Goal: Transaction & Acquisition: Purchase product/service

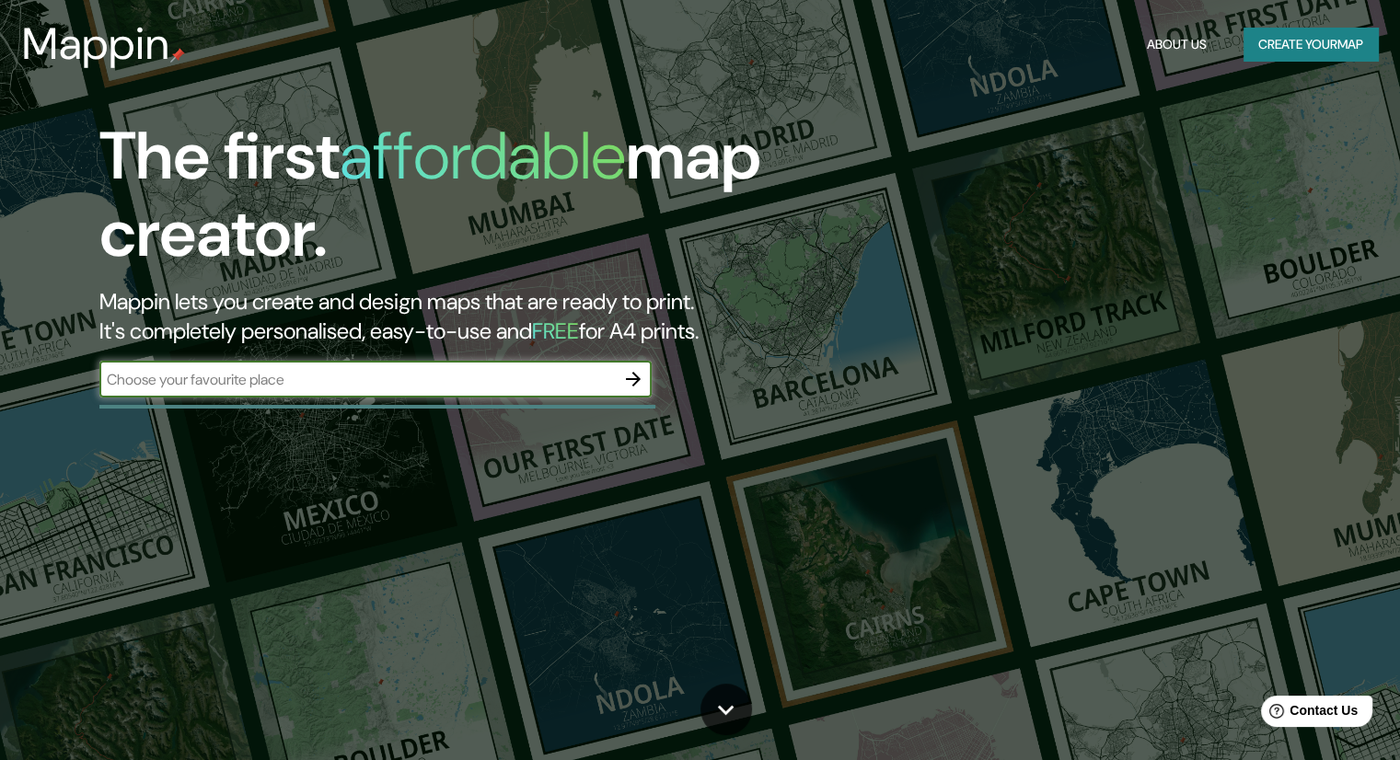
click at [441, 380] on input "text" at bounding box center [357, 379] width 516 height 21
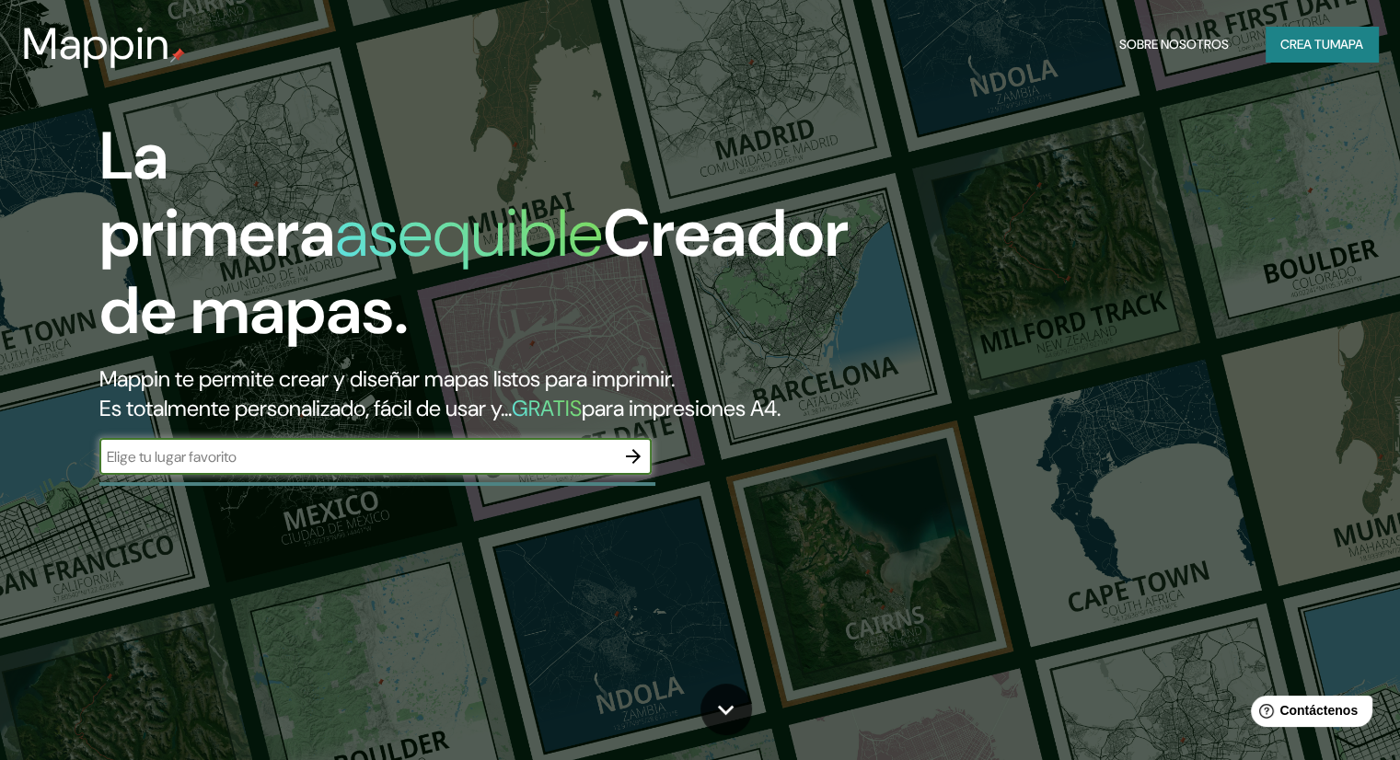
click at [377, 468] on input "text" at bounding box center [357, 456] width 516 height 21
type input "las acacias pasto nariño"
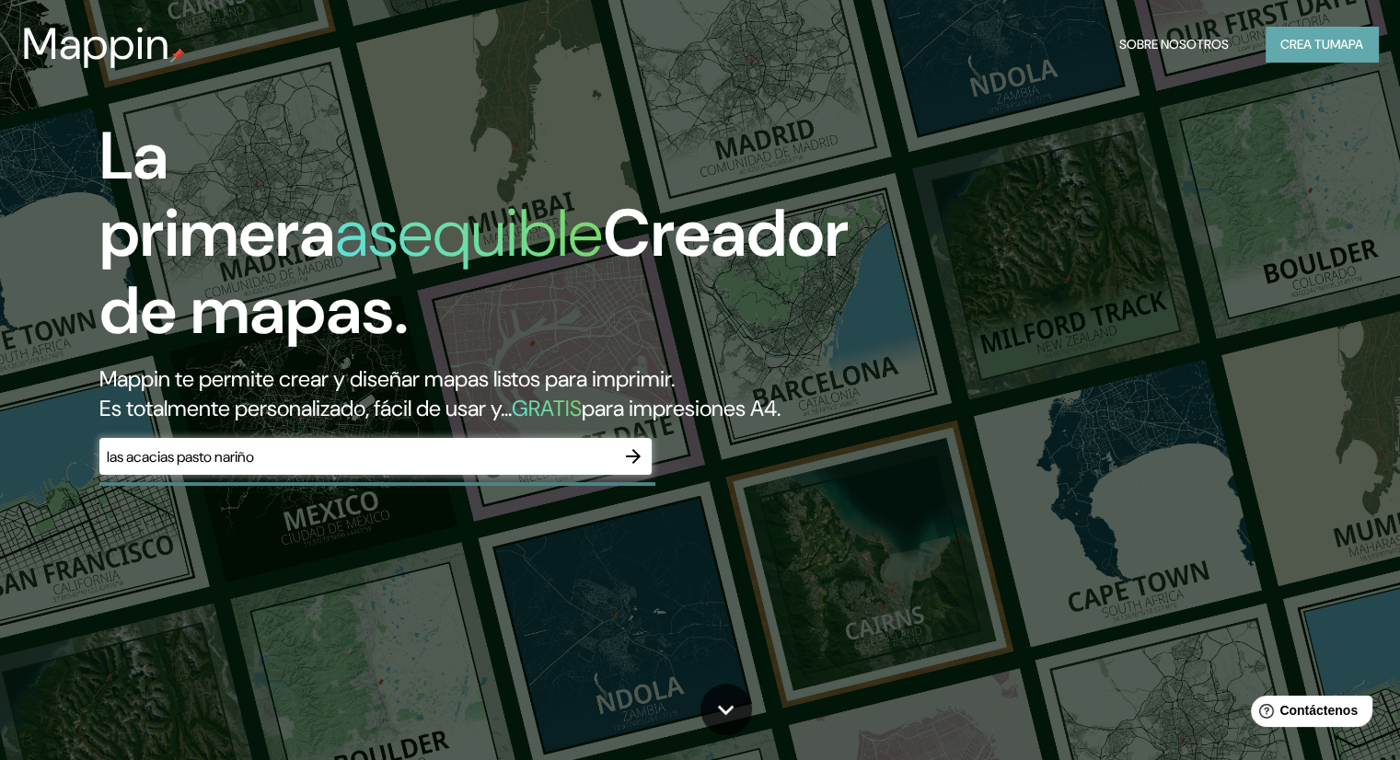
click at [1327, 41] on font "Crea tu" at bounding box center [1306, 44] width 50 height 17
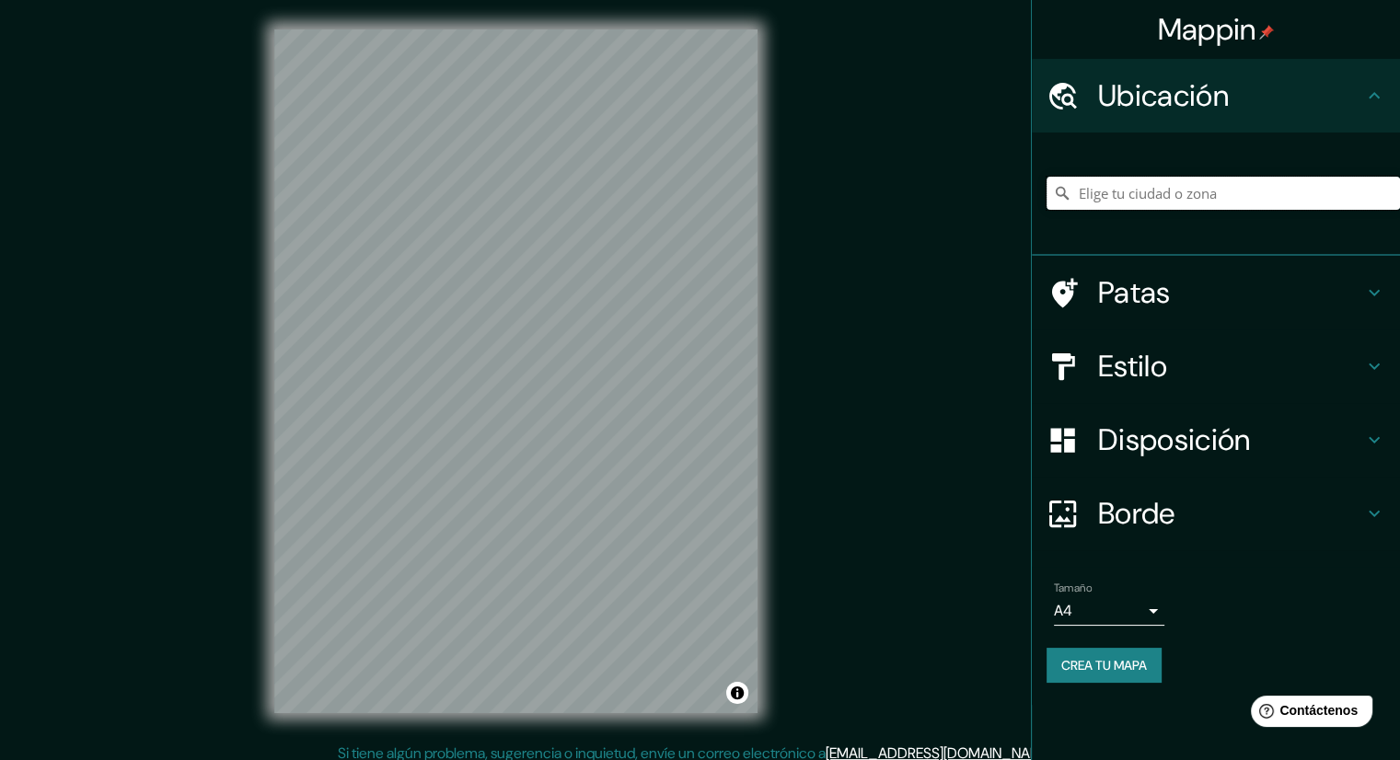
click at [1130, 191] on input "Elige tu ciudad o zona" at bounding box center [1224, 193] width 354 height 33
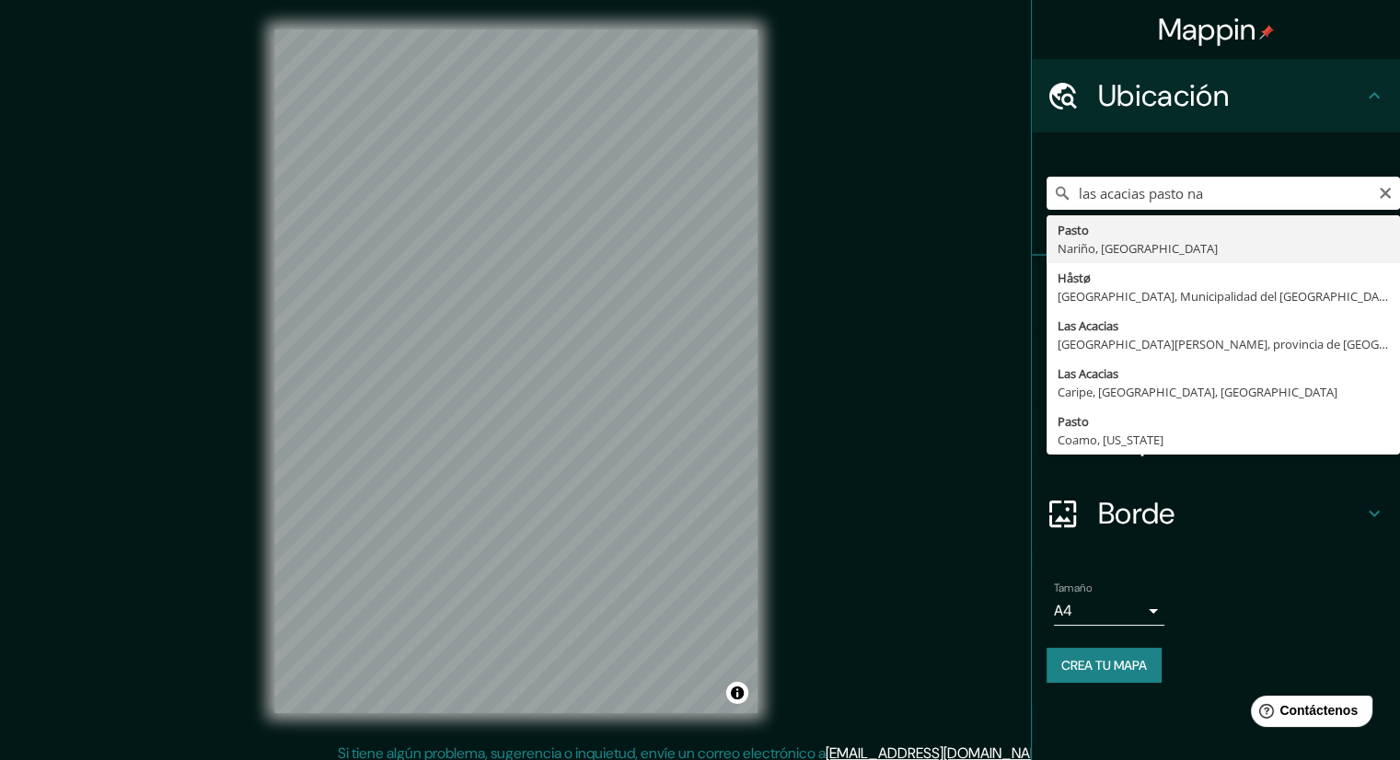
type input "Pasto, [GEOGRAPHIC_DATA], [GEOGRAPHIC_DATA]"
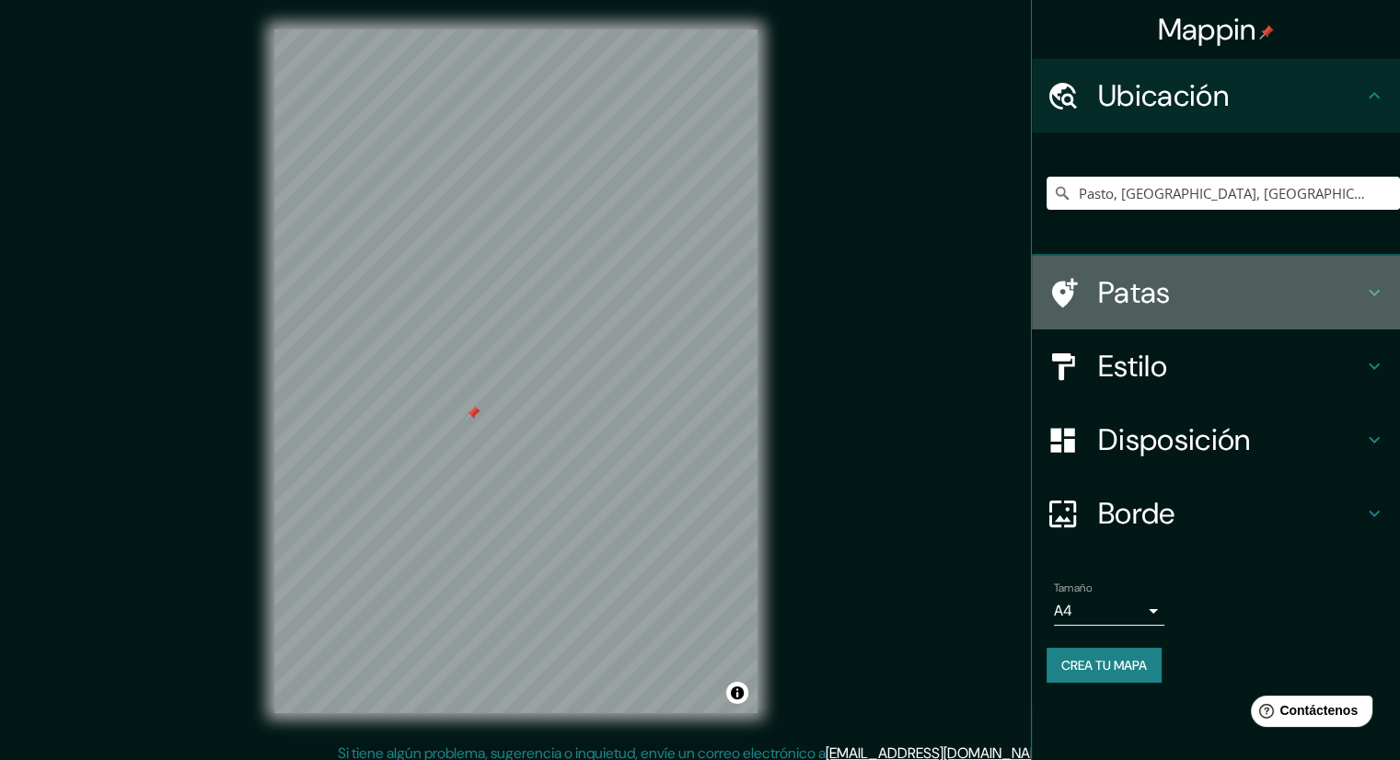
click at [1208, 295] on h4 "Patas" at bounding box center [1230, 292] width 265 height 37
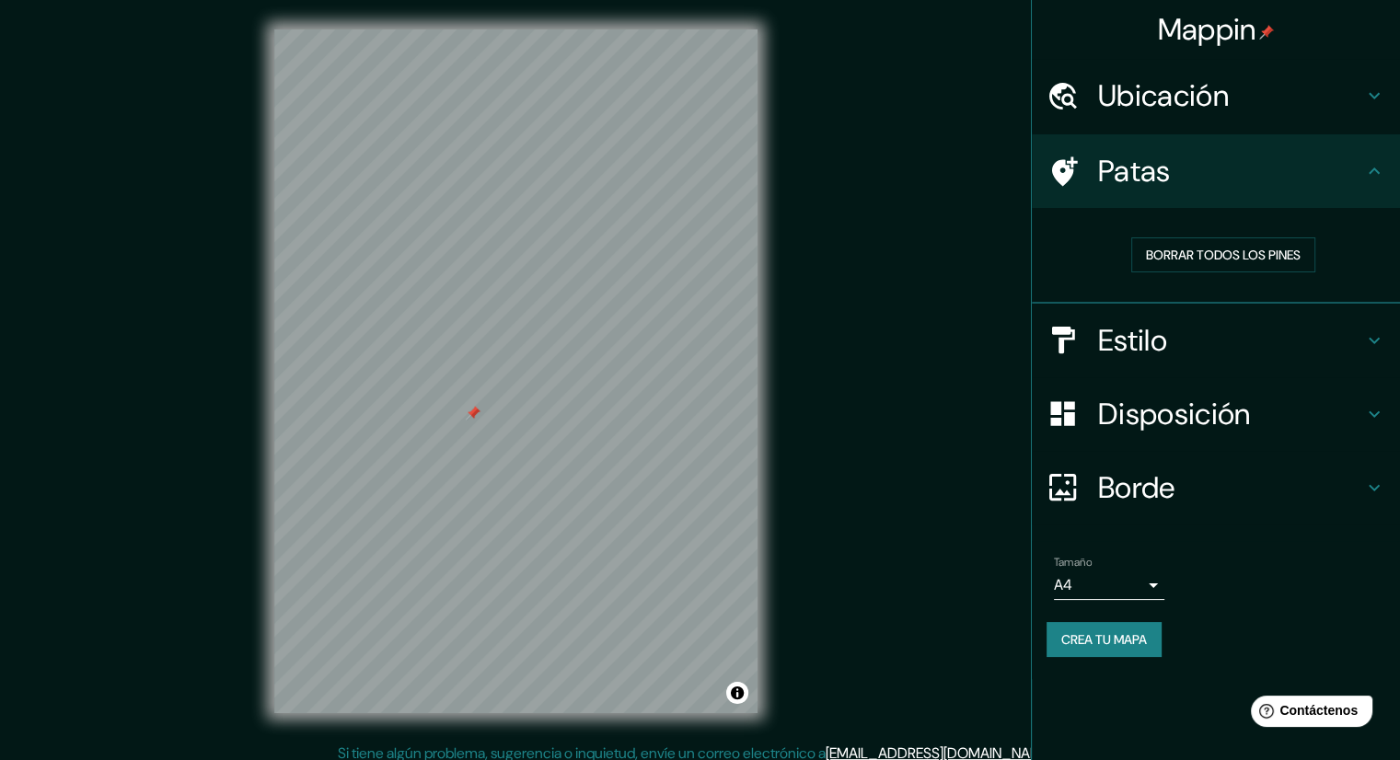
click at [1216, 319] on div "Estilo" at bounding box center [1216, 341] width 368 height 74
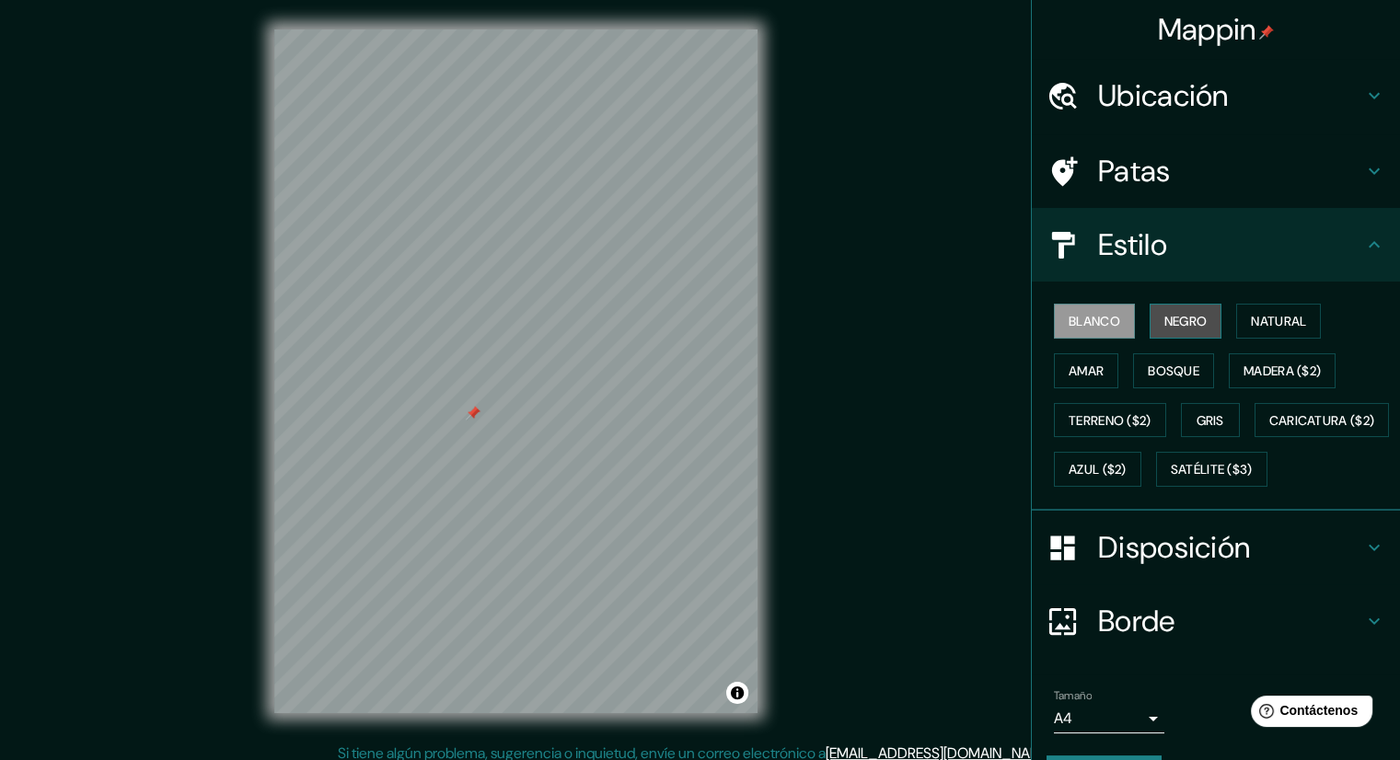
click at [1165, 321] on font "Negro" at bounding box center [1186, 321] width 43 height 17
click at [1093, 325] on font "Blanco" at bounding box center [1095, 321] width 52 height 17
click at [1129, 417] on font "Terreno ($2)" at bounding box center [1110, 420] width 83 height 17
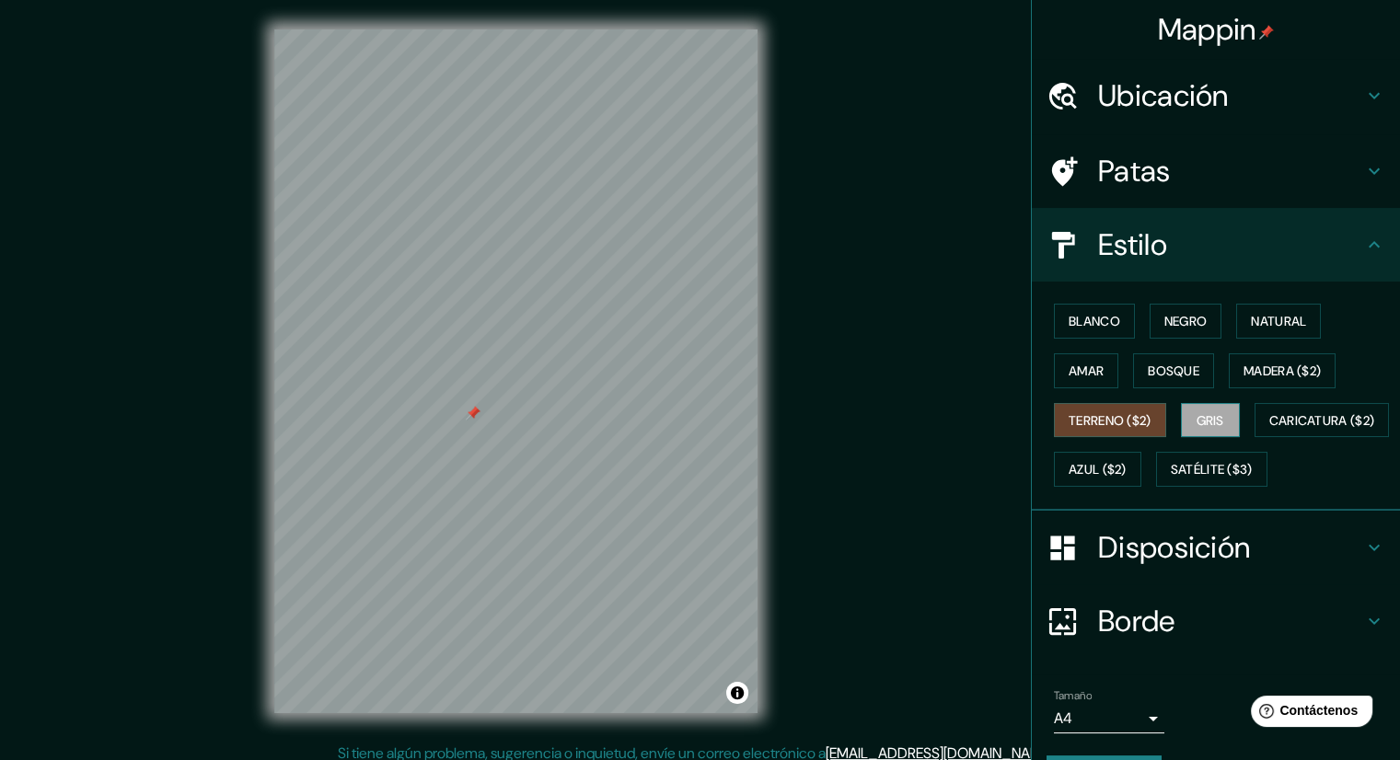
click at [1211, 425] on font "Gris" at bounding box center [1211, 420] width 28 height 17
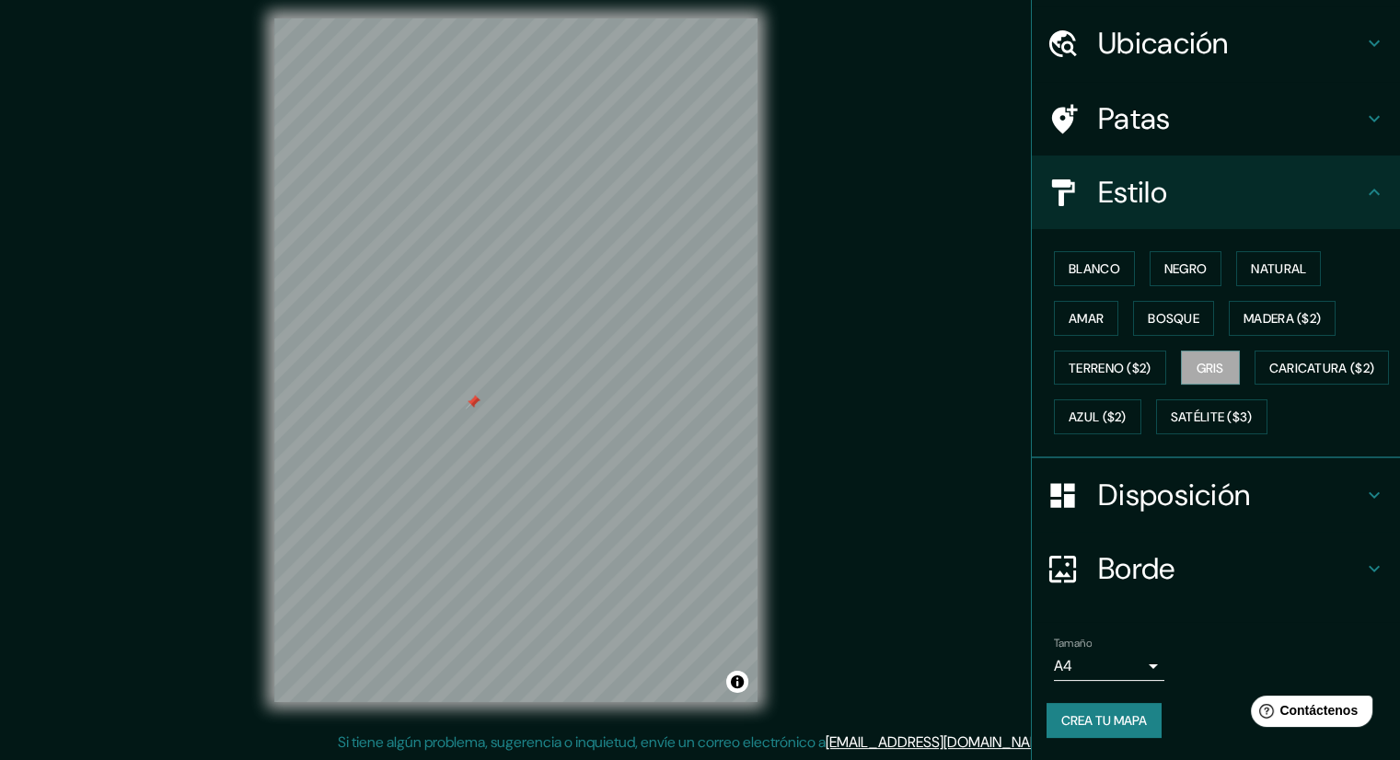
scroll to position [12, 0]
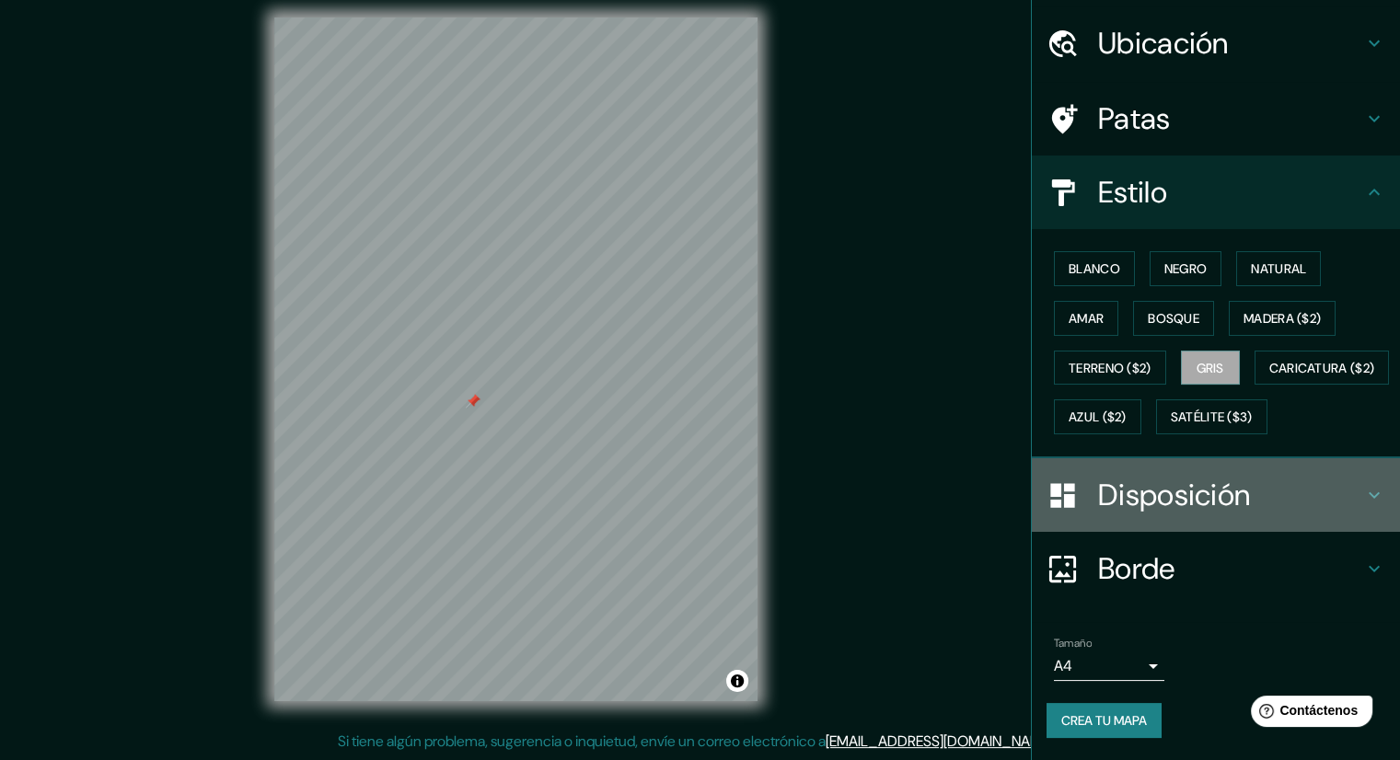
click at [1159, 507] on font "Disposición" at bounding box center [1174, 495] width 152 height 39
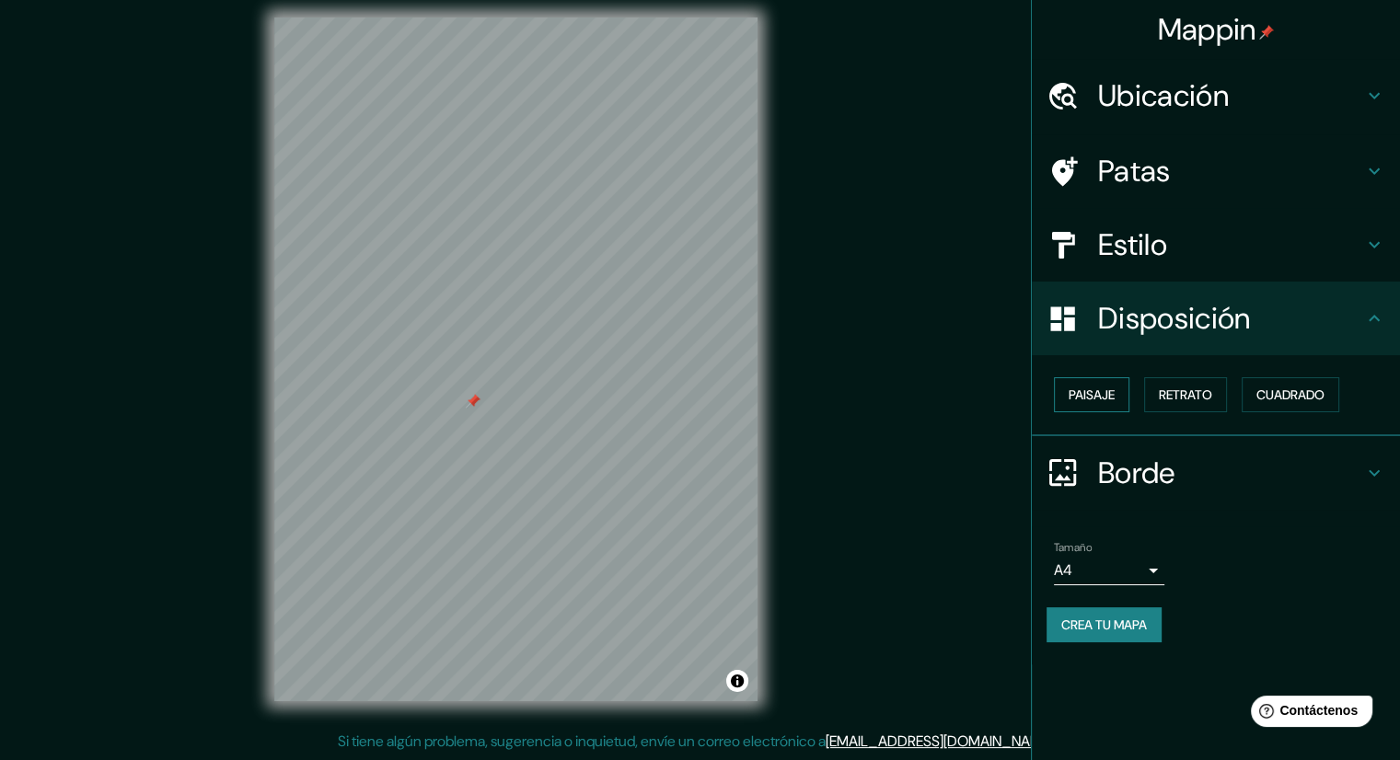
click at [1112, 395] on font "Paisaje" at bounding box center [1092, 395] width 46 height 17
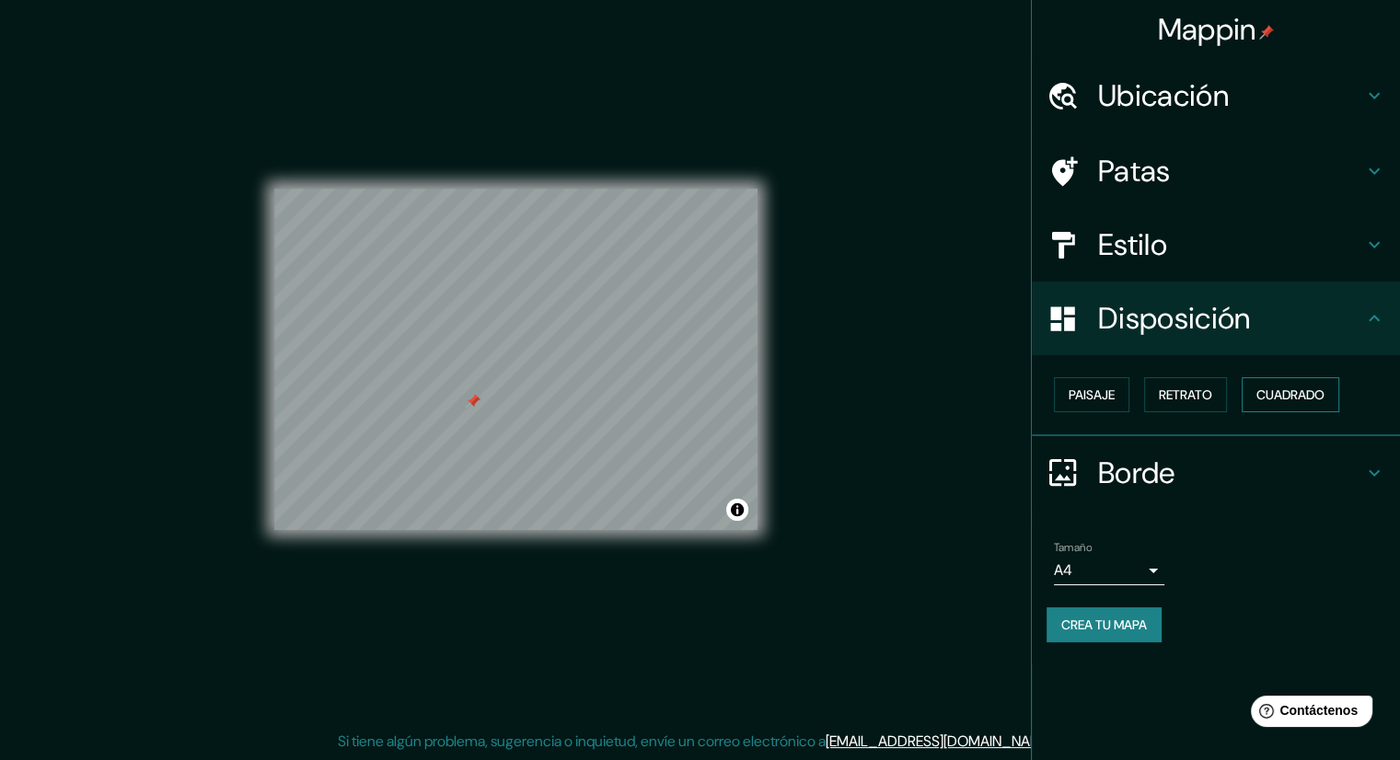
click at [1300, 388] on font "Cuadrado" at bounding box center [1291, 395] width 68 height 17
